Goal: Book appointment/travel/reservation

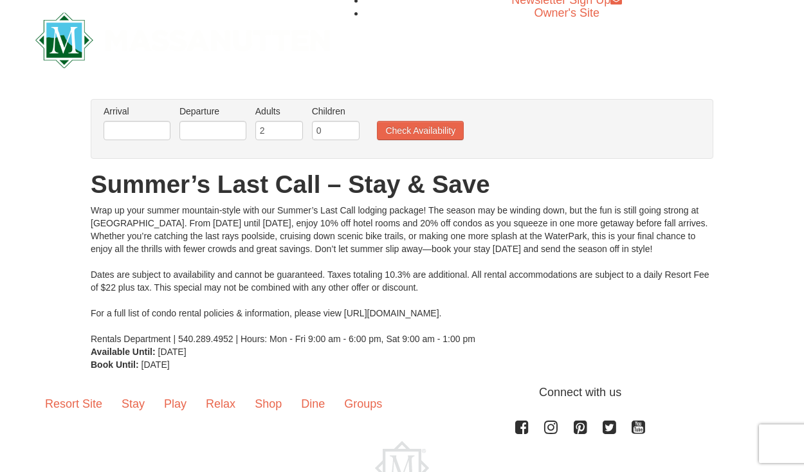
scroll to position [10, 0]
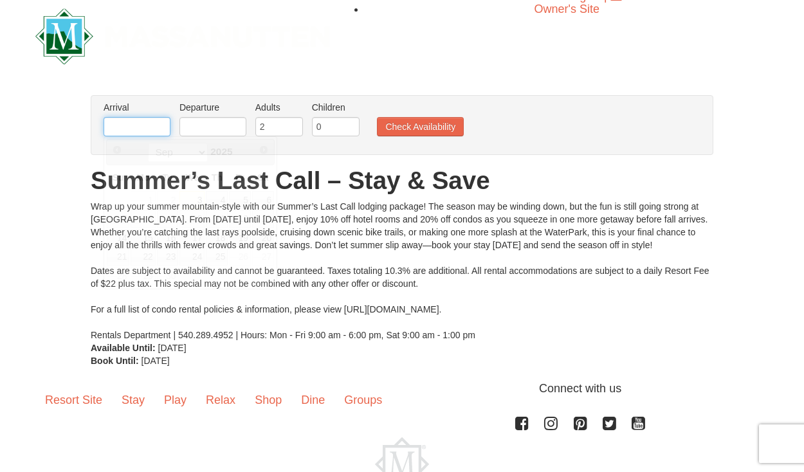
click at [160, 130] on input "text" at bounding box center [137, 126] width 67 height 19
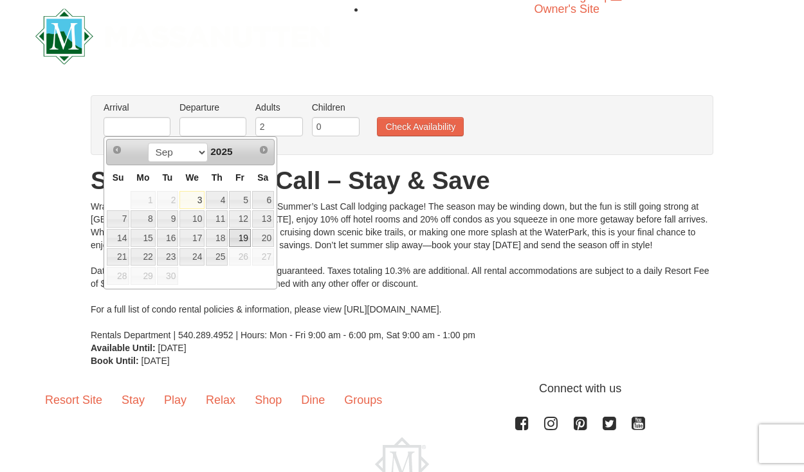
click at [250, 241] on link "19" at bounding box center [240, 238] width 22 height 18
type input "[DATE]"
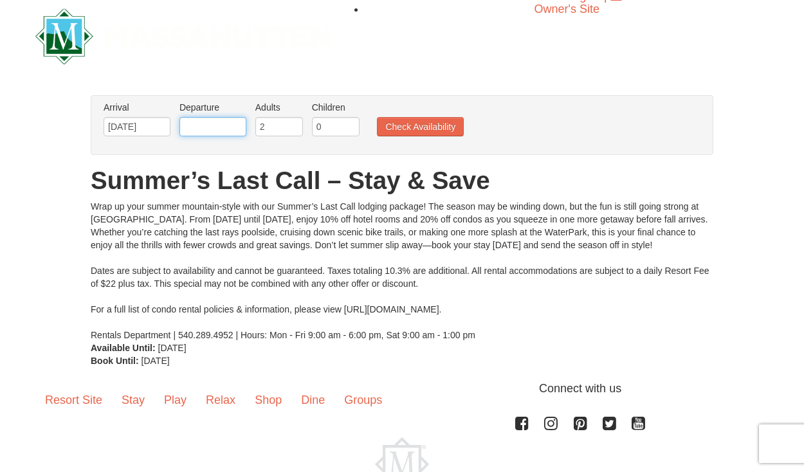
click at [235, 119] on input "text" at bounding box center [212, 126] width 67 height 19
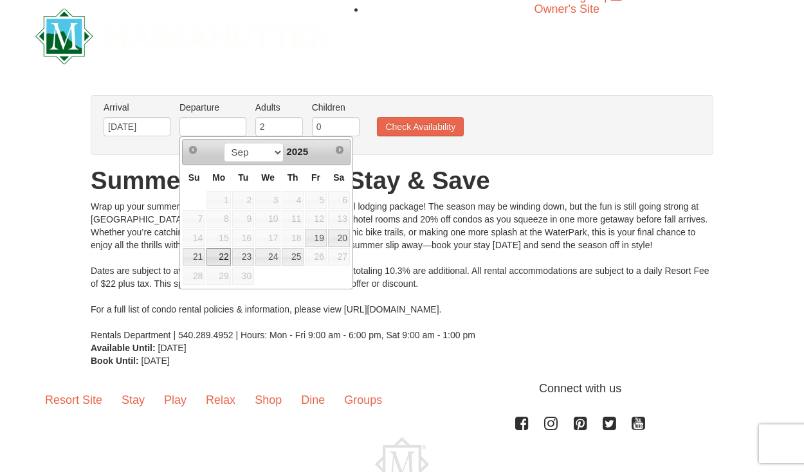
click at [219, 257] on link "22" at bounding box center [218, 257] width 24 height 18
type input "[DATE]"
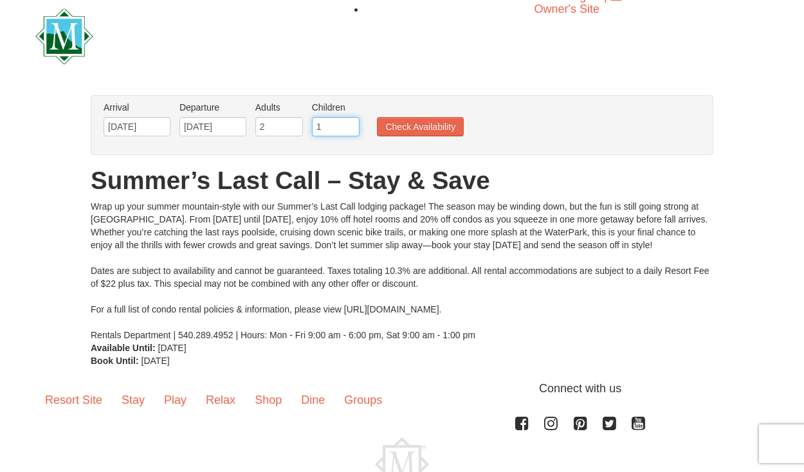
click at [352, 124] on input "1" at bounding box center [336, 126] width 48 height 19
type input "2"
click at [352, 124] on input "2" at bounding box center [336, 126] width 48 height 19
click at [406, 127] on button "Check Availability" at bounding box center [420, 126] width 87 height 19
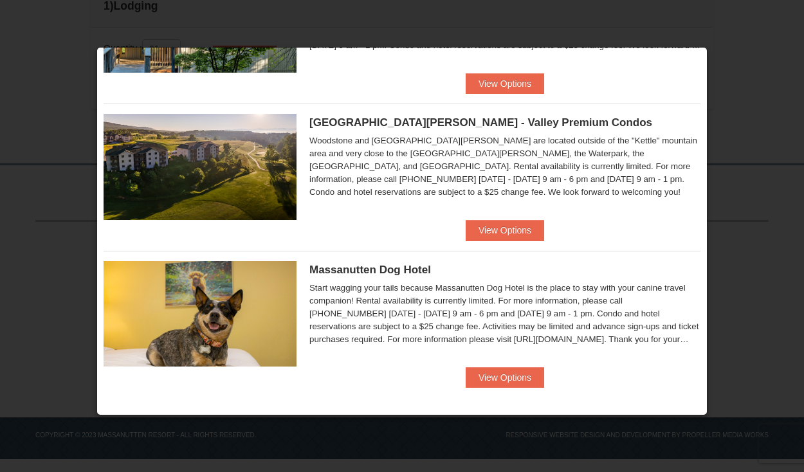
scroll to position [382, 0]
click at [496, 360] on div "Massanutten Dog Hotel Start wagging your tails because Massanutten Dog Hotel is…" at bounding box center [402, 309] width 597 height 116
click at [498, 377] on button "View Options" at bounding box center [505, 377] width 78 height 21
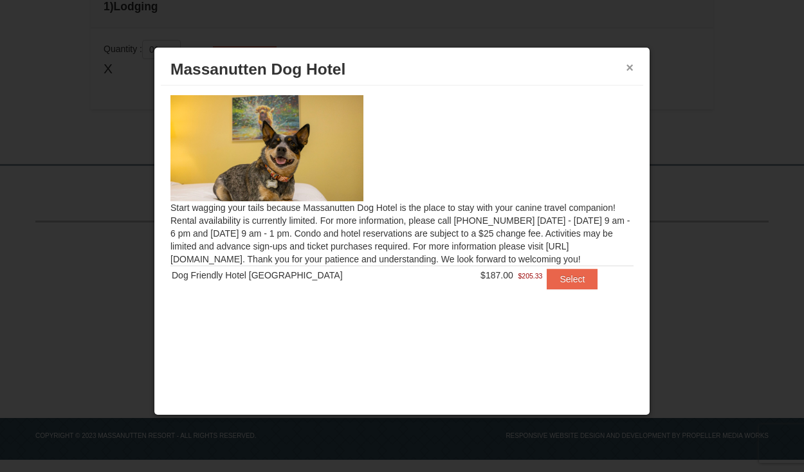
click at [630, 69] on button "×" at bounding box center [630, 67] width 8 height 13
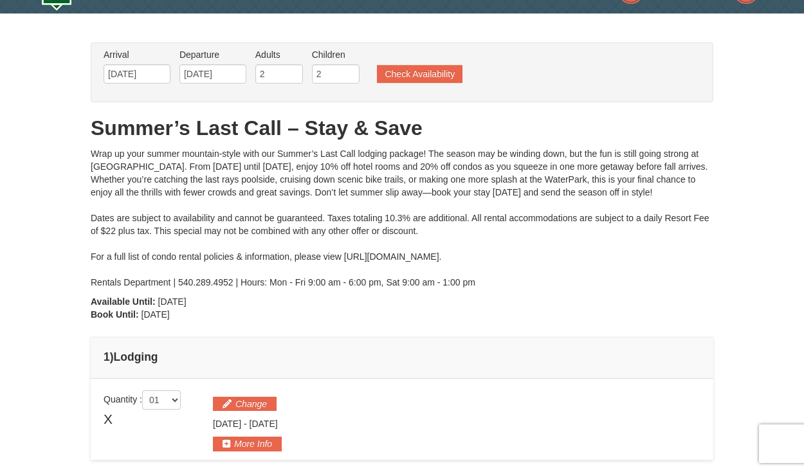
scroll to position [32, 0]
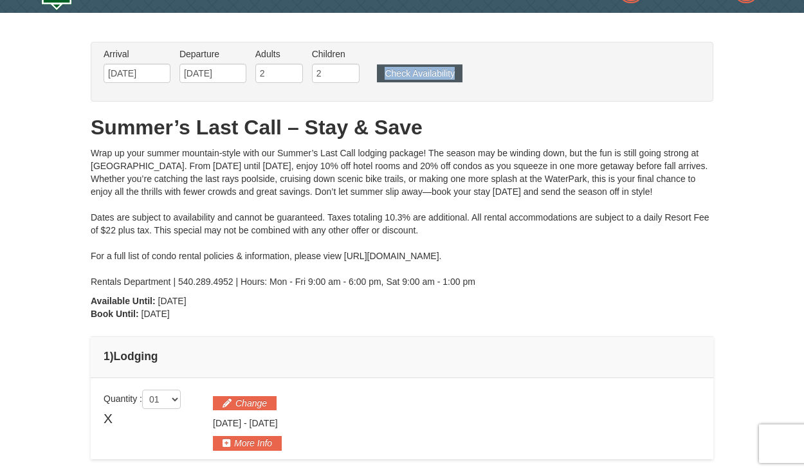
click at [448, 82] on ul "Arrival Please format dates MM/DD/YYYY Please format dates MM/DD/YYYY [DATE] De…" at bounding box center [395, 69] width 590 height 42
click at [432, 77] on button "Check Availability" at bounding box center [420, 73] width 86 height 18
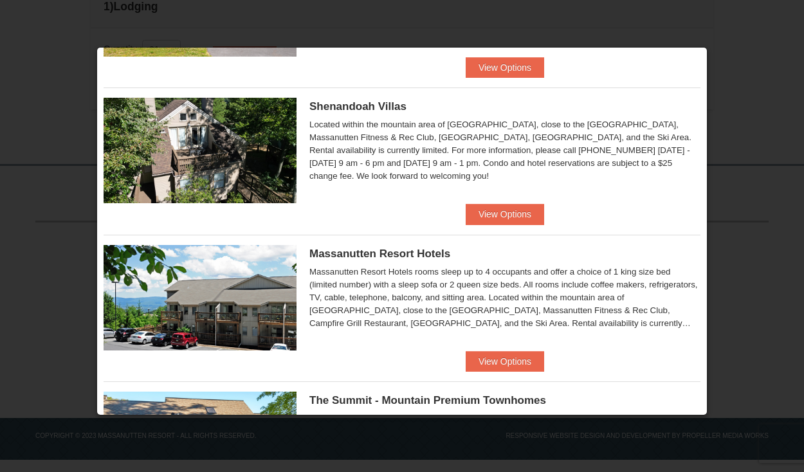
scroll to position [301, 0]
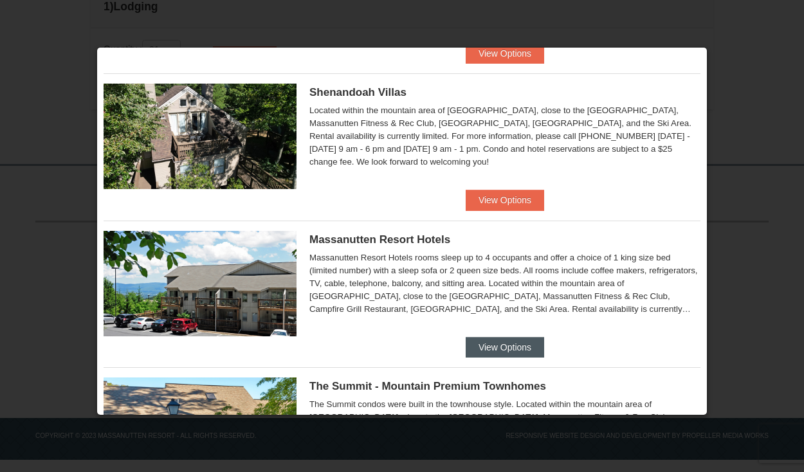
click at [493, 340] on button "View Options" at bounding box center [505, 347] width 78 height 21
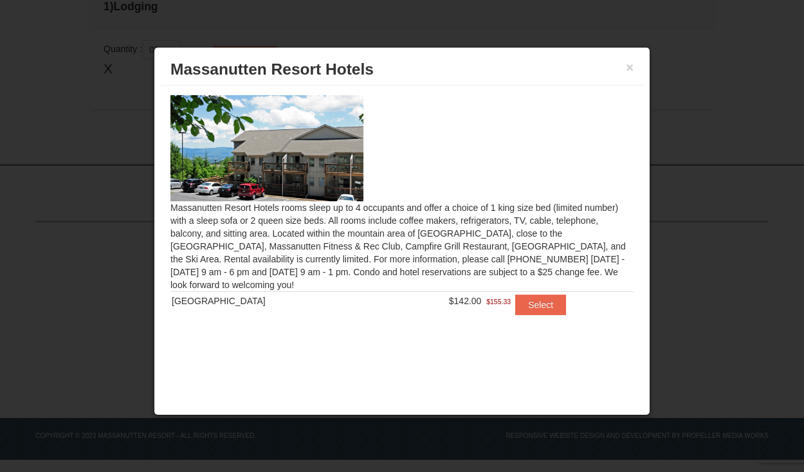
click at [625, 69] on h3 "Massanutten Resort Hotels" at bounding box center [401, 69] width 463 height 19
click at [626, 68] on button "×" at bounding box center [630, 67] width 8 height 13
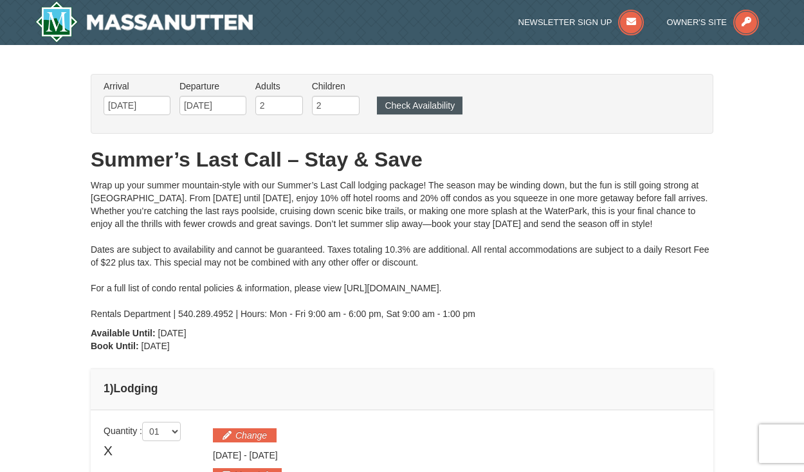
scroll to position [0, 0]
click at [456, 100] on button "Check Availability" at bounding box center [420, 105] width 86 height 18
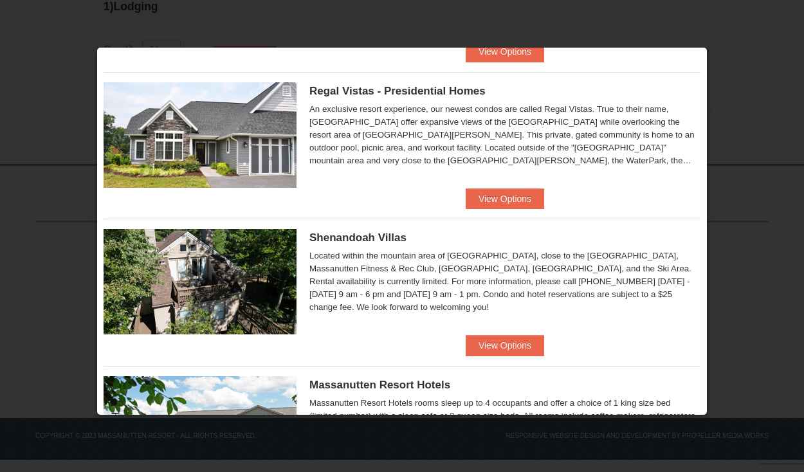
scroll to position [156, 0]
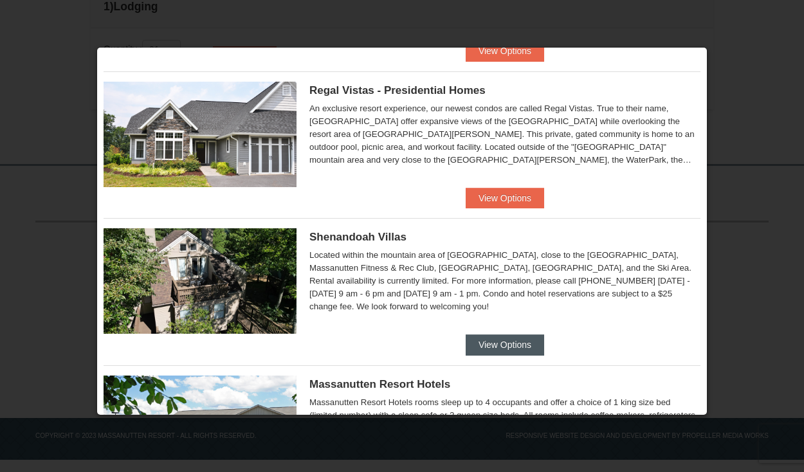
click at [489, 345] on button "View Options" at bounding box center [505, 344] width 78 height 21
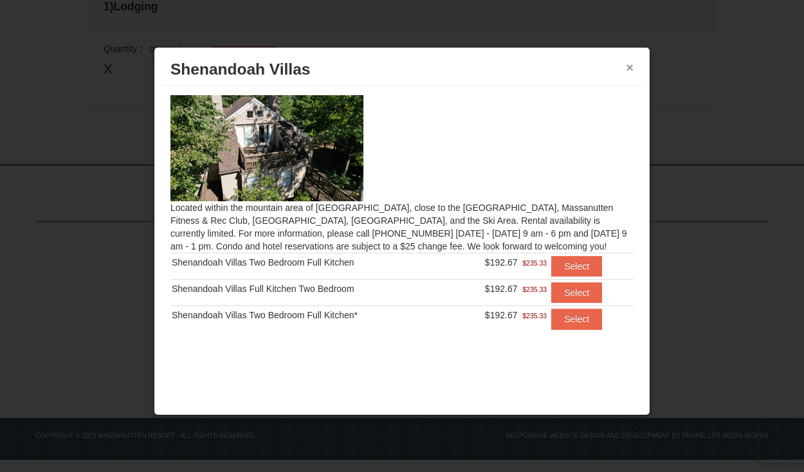
click at [630, 72] on button "×" at bounding box center [630, 67] width 8 height 13
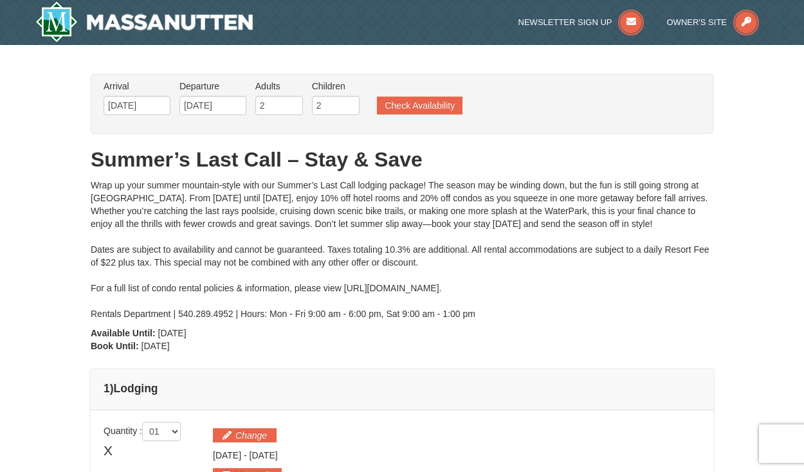
scroll to position [0, 0]
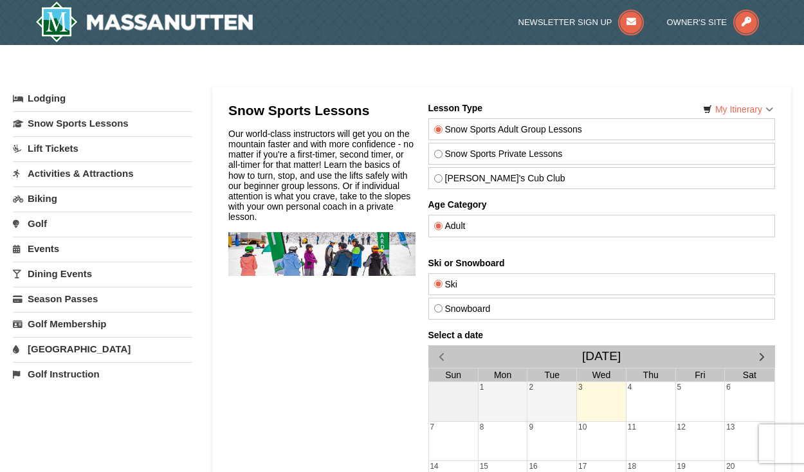
scroll to position [97, 0]
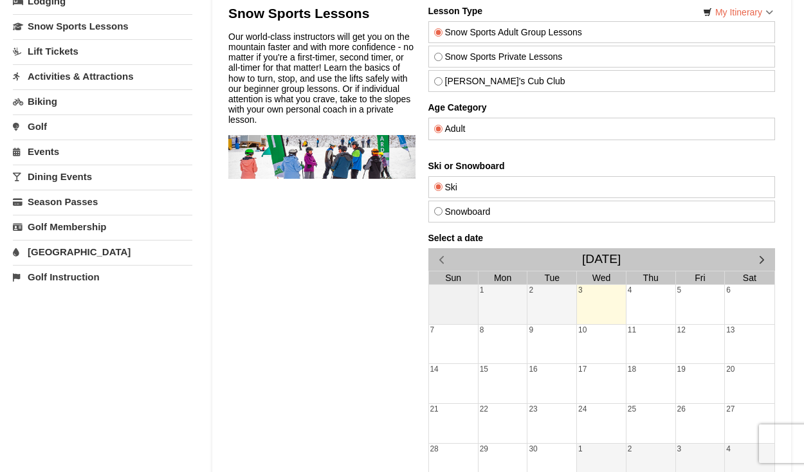
click at [759, 264] on span "button" at bounding box center [762, 260] width 14 height 14
click at [759, 263] on span "button" at bounding box center [762, 260] width 14 height 14
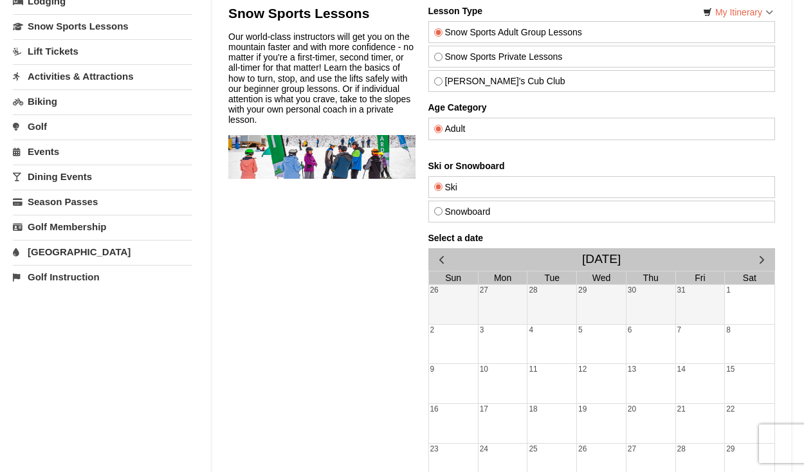
click at [759, 263] on span "button" at bounding box center [762, 260] width 14 height 14
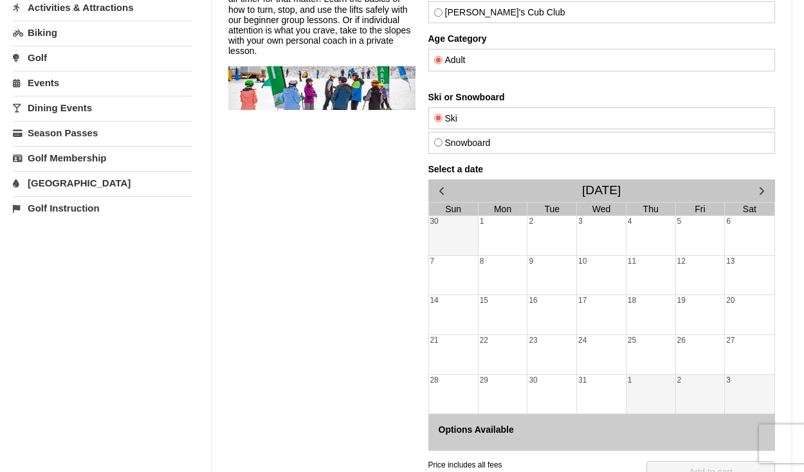
scroll to position [177, 0]
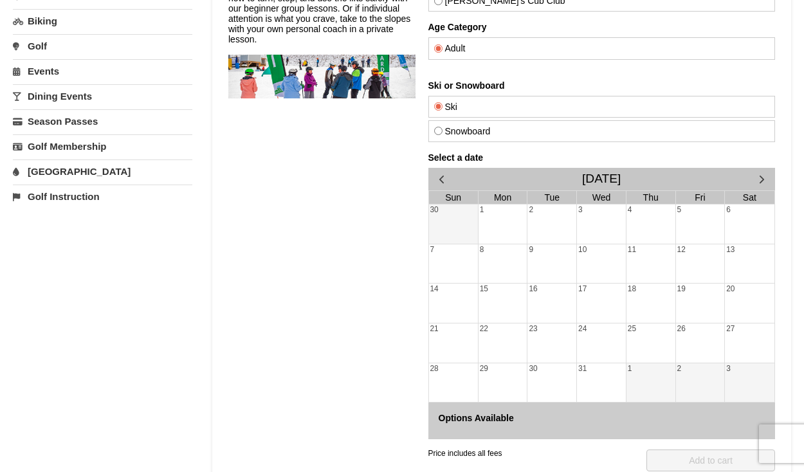
click at [550, 372] on div "30" at bounding box center [551, 382] width 49 height 39
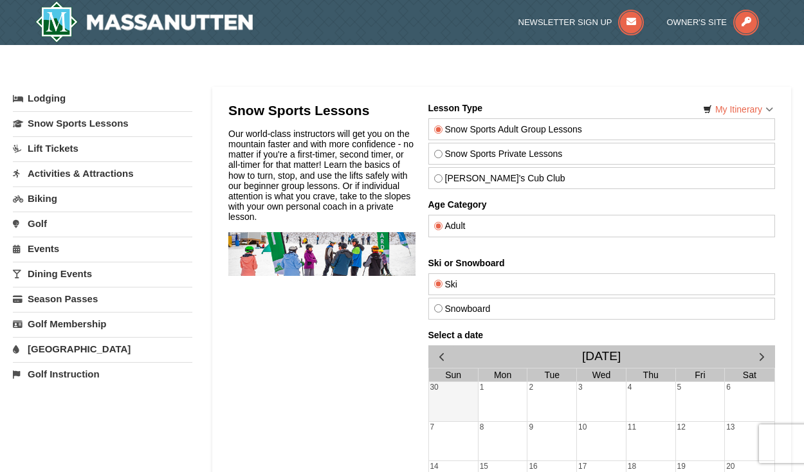
scroll to position [0, 0]
